Goal: Task Accomplishment & Management: Complete application form

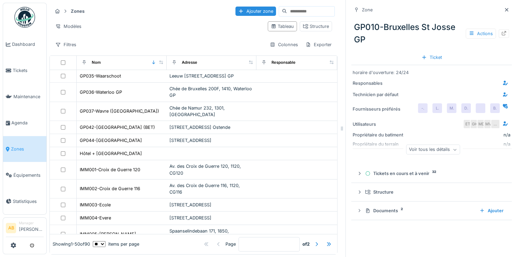
scroll to position [585, 0]
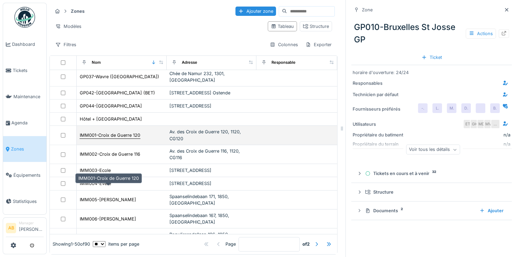
click at [110, 138] on div "IMM001-Croix de Guerre 120" at bounding box center [110, 135] width 61 height 7
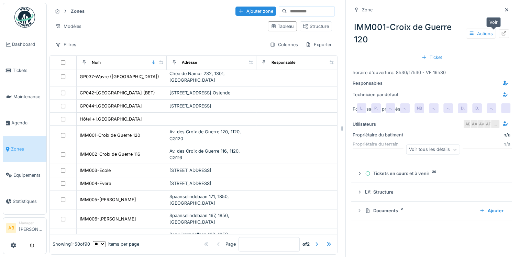
click at [502, 32] on icon at bounding box center [504, 33] width 4 height 4
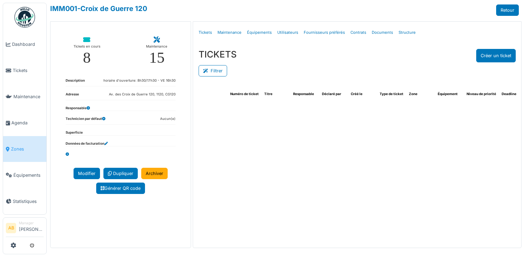
select select "***"
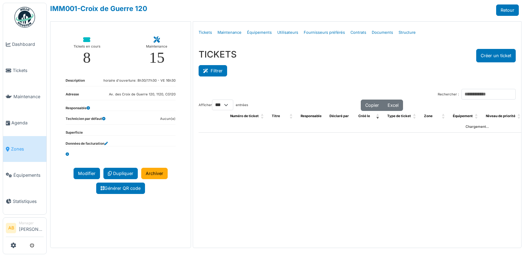
click at [220, 75] on button "Filtrer" at bounding box center [213, 70] width 29 height 11
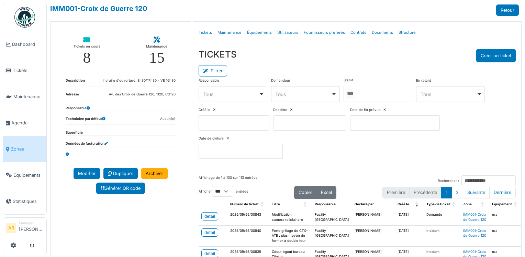
click at [354, 92] on input "Tous" at bounding box center [350, 93] width 7 height 10
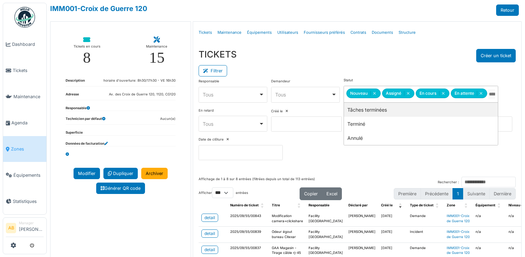
click at [372, 61] on div "TICKETS Créer un ticket" at bounding box center [358, 55] width 318 height 13
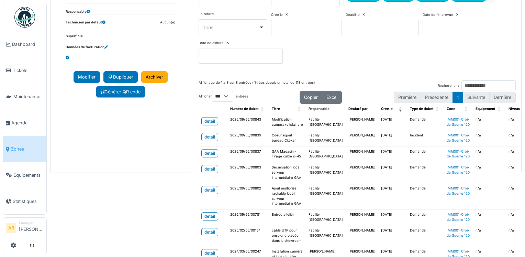
scroll to position [103, 0]
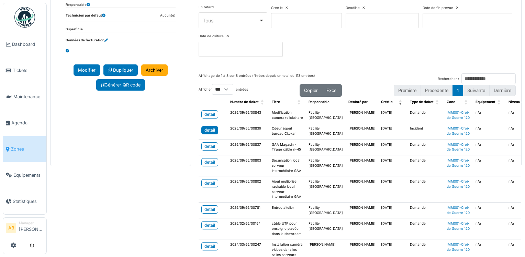
click at [212, 133] on div "detail" at bounding box center [210, 130] width 11 height 6
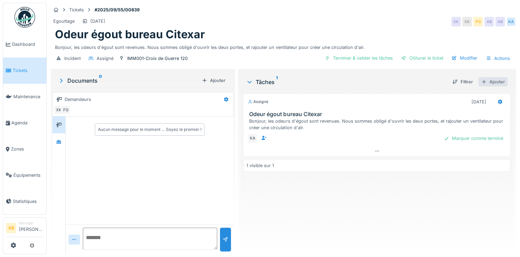
click at [487, 83] on div "Ajouter" at bounding box center [493, 81] width 29 height 9
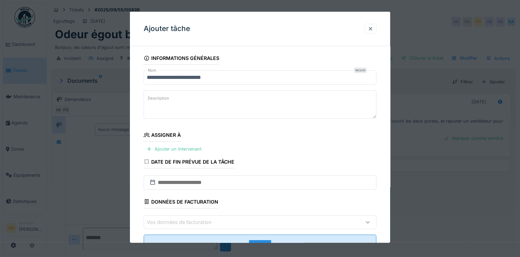
click at [184, 98] on textarea "Description" at bounding box center [260, 104] width 233 height 28
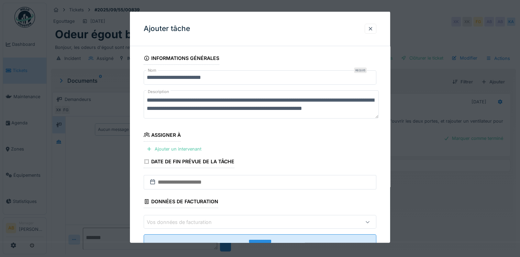
scroll to position [8, 0]
type textarea "**********"
click at [213, 178] on input "text" at bounding box center [260, 182] width 233 height 14
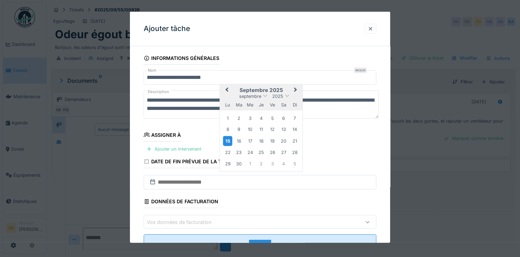
click at [228, 142] on div "15" at bounding box center [227, 140] width 9 height 10
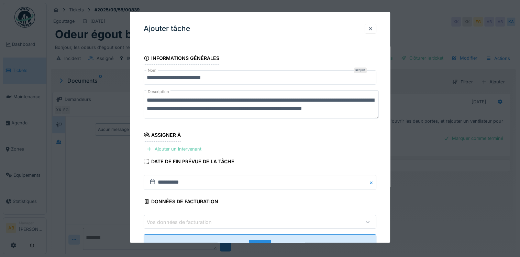
click at [184, 147] on div "Ajouter un intervenant" at bounding box center [174, 148] width 61 height 9
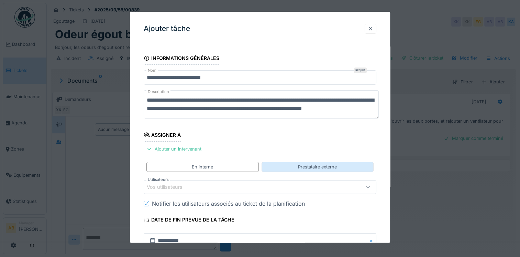
click at [284, 169] on div "Prestataire externe" at bounding box center [318, 167] width 112 height 10
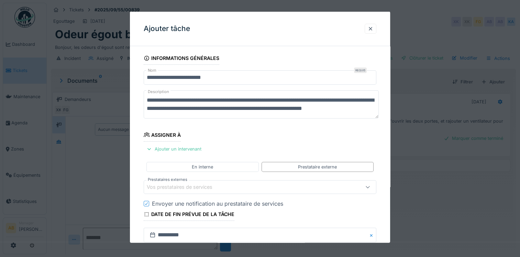
click at [229, 185] on div "Vos prestataires de services" at bounding box center [246, 187] width 198 height 8
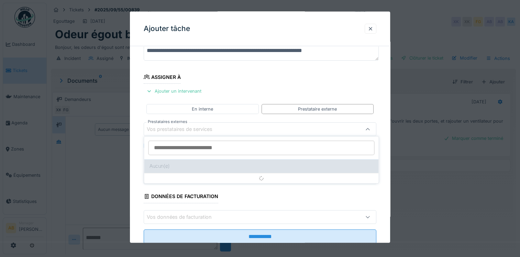
scroll to position [59, 0]
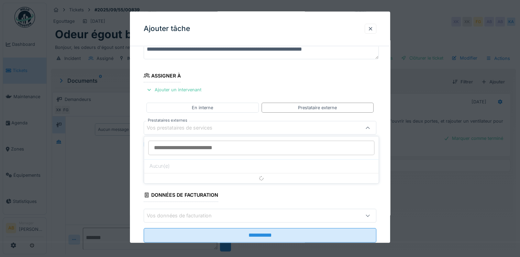
click at [208, 147] on input "Prestataires externes" at bounding box center [261, 147] width 226 height 14
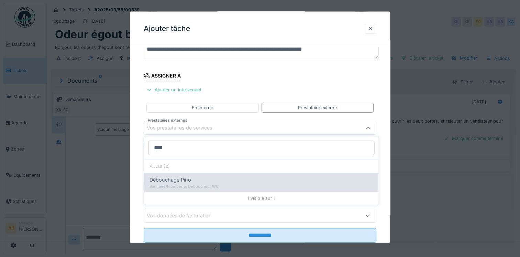
type input "****"
click at [166, 180] on span "Débouchage Pino" at bounding box center [171, 180] width 42 height 8
type input "***"
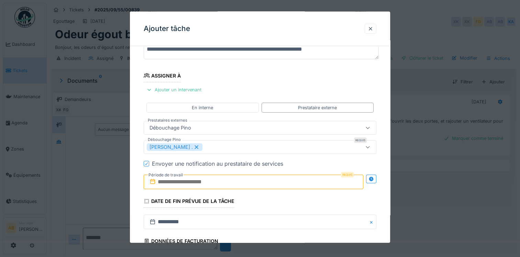
click at [190, 180] on input "text" at bounding box center [254, 181] width 220 height 14
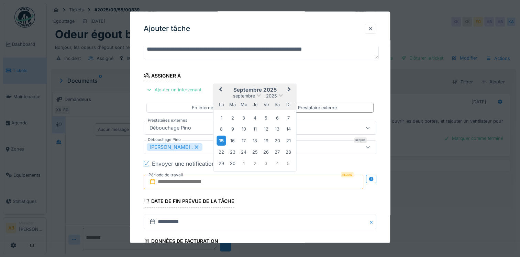
click at [224, 140] on div "15" at bounding box center [221, 140] width 9 height 10
click at [265, 141] on div "19" at bounding box center [266, 139] width 9 height 9
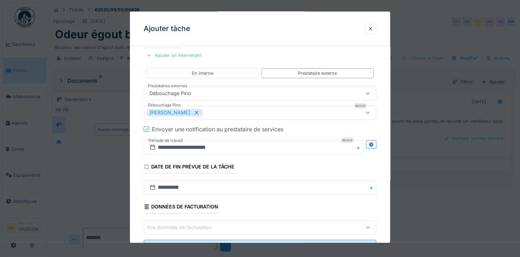
scroll to position [122, 0]
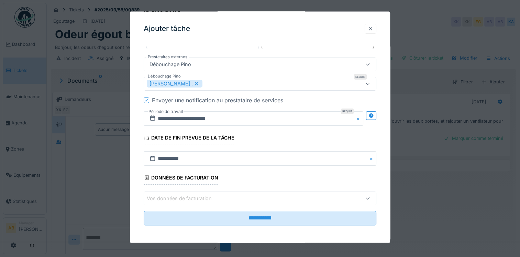
click at [246, 198] on div "Vos données de facturation" at bounding box center [246, 198] width 198 height 8
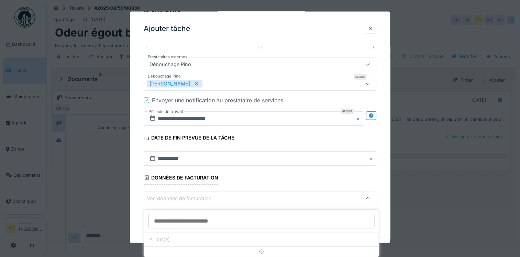
scroll to position [5, 0]
click at [251, 214] on input at bounding box center [261, 221] width 226 height 14
click at [246, 218] on input at bounding box center [261, 221] width 226 height 14
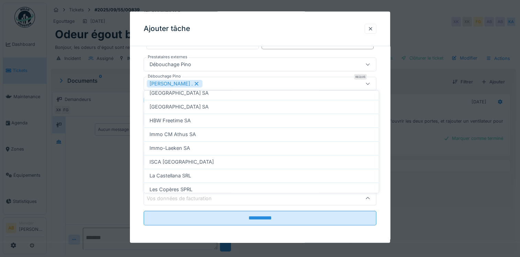
scroll to position [125, 0]
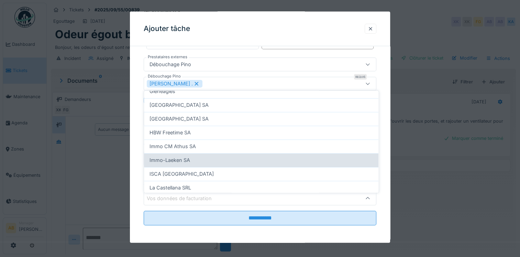
click at [199, 156] on div "Immo-Laeken SA" at bounding box center [262, 160] width 224 height 8
type input "**"
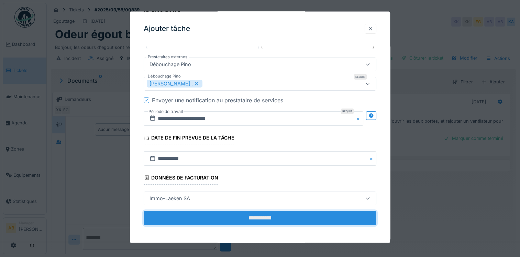
click at [254, 215] on input "**********" at bounding box center [260, 217] width 233 height 14
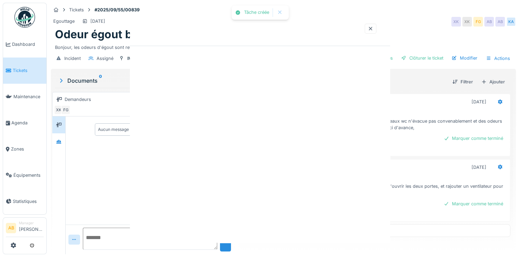
scroll to position [0, 0]
